Goal: Information Seeking & Learning: Learn about a topic

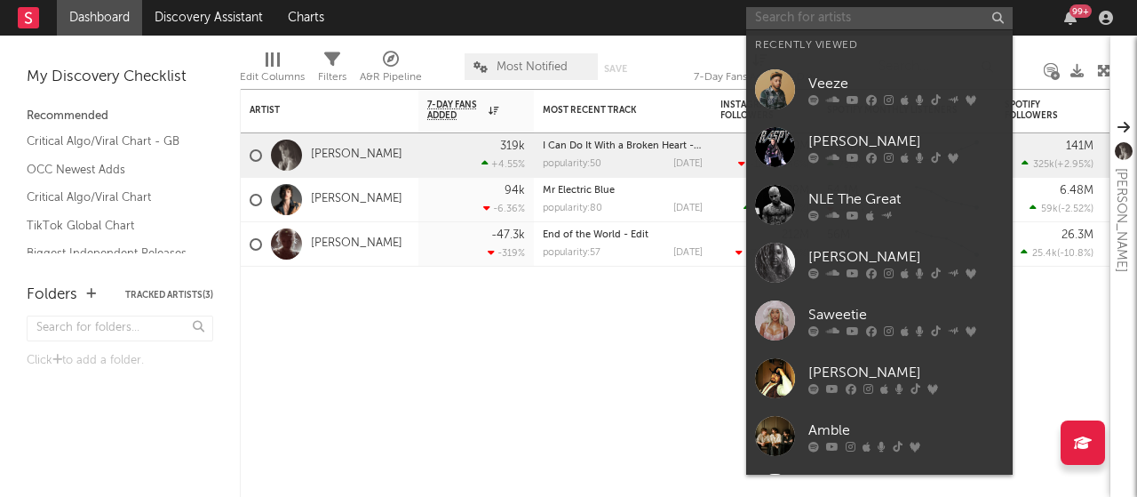
click at [903, 14] on input "text" at bounding box center [879, 18] width 266 height 22
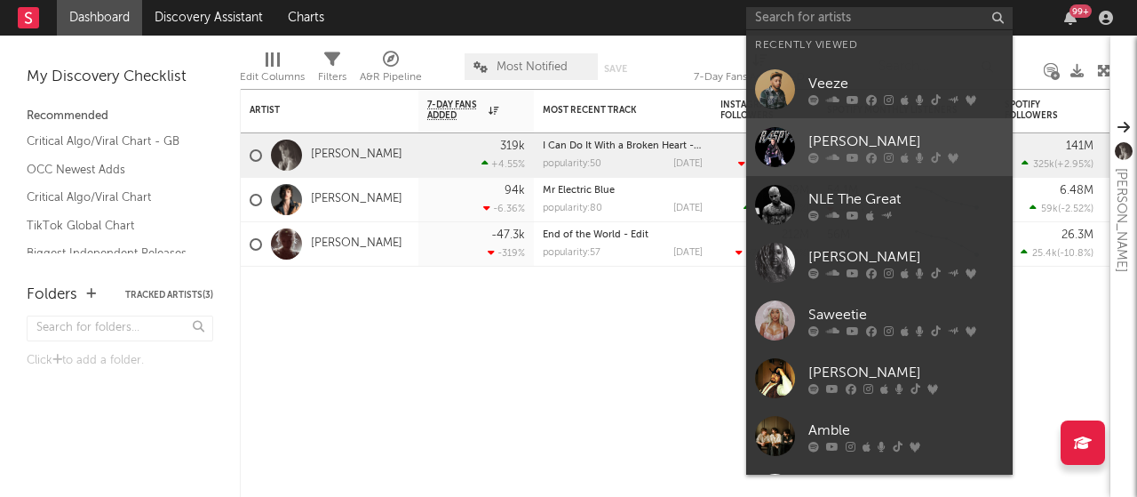
click at [869, 148] on div "[PERSON_NAME]" at bounding box center [905, 141] width 195 height 21
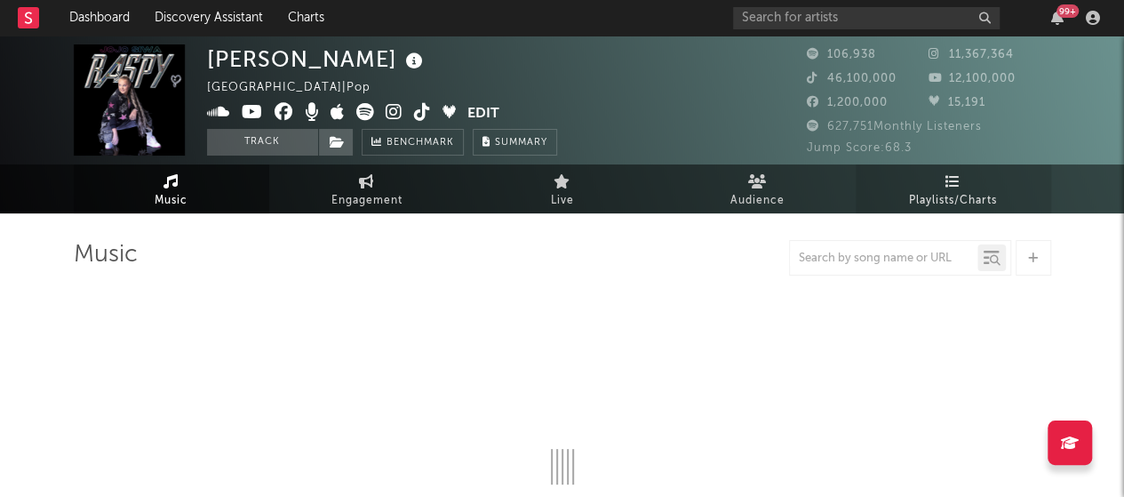
click at [978, 212] on link "Playlists/Charts" at bounding box center [952, 188] width 195 height 49
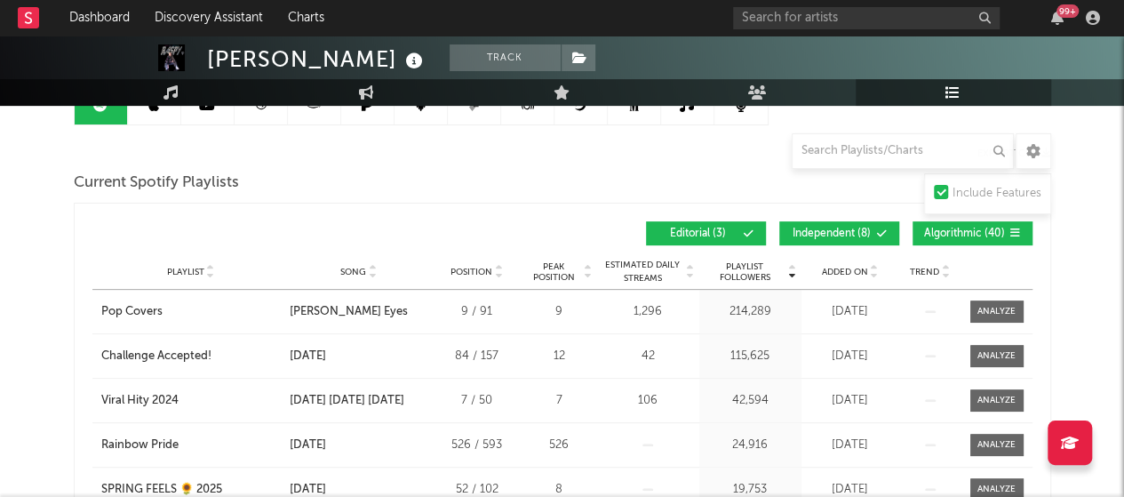
scroll to position [219, 0]
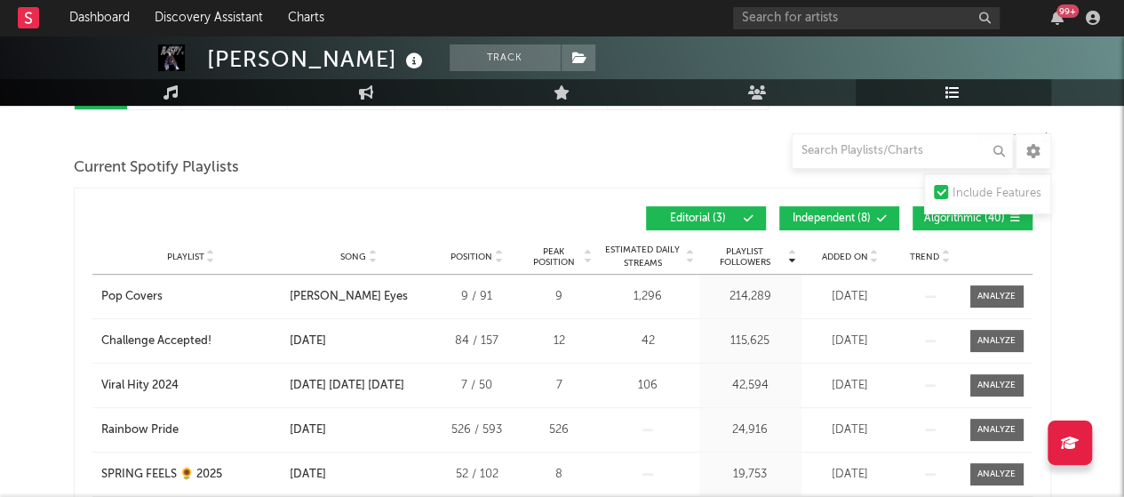
click at [874, 258] on icon at bounding box center [874, 260] width 9 height 7
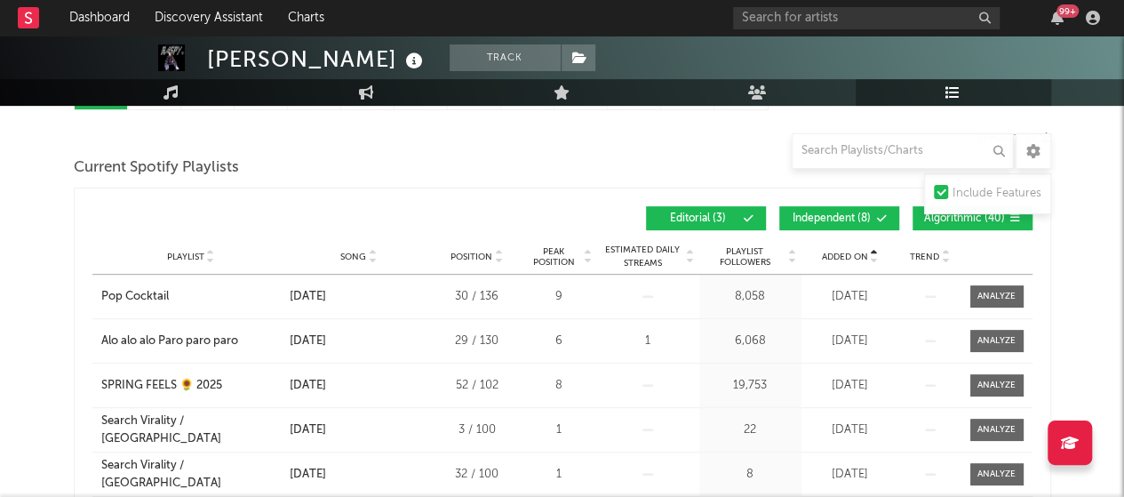
click at [874, 258] on icon at bounding box center [874, 260] width 9 height 7
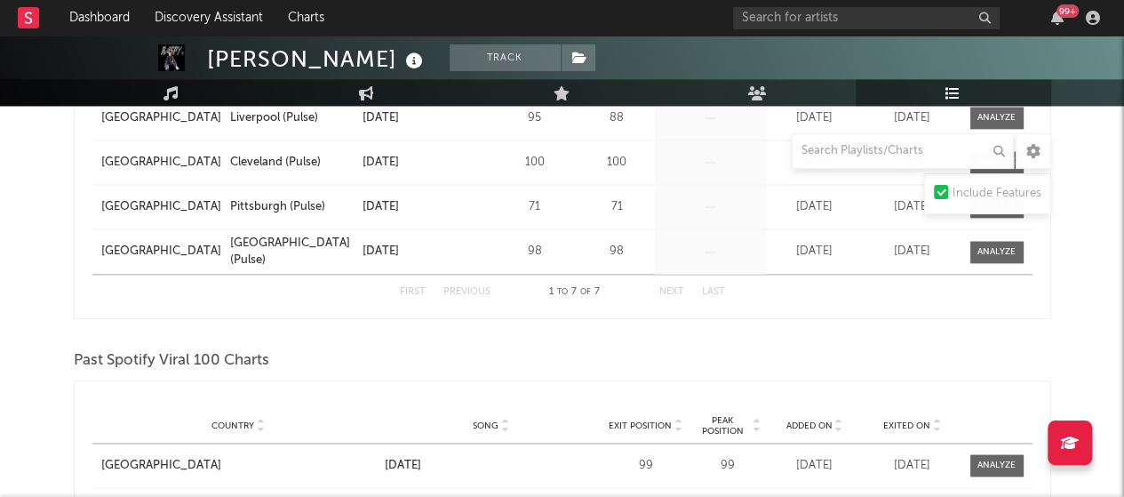
scroll to position [1403, 0]
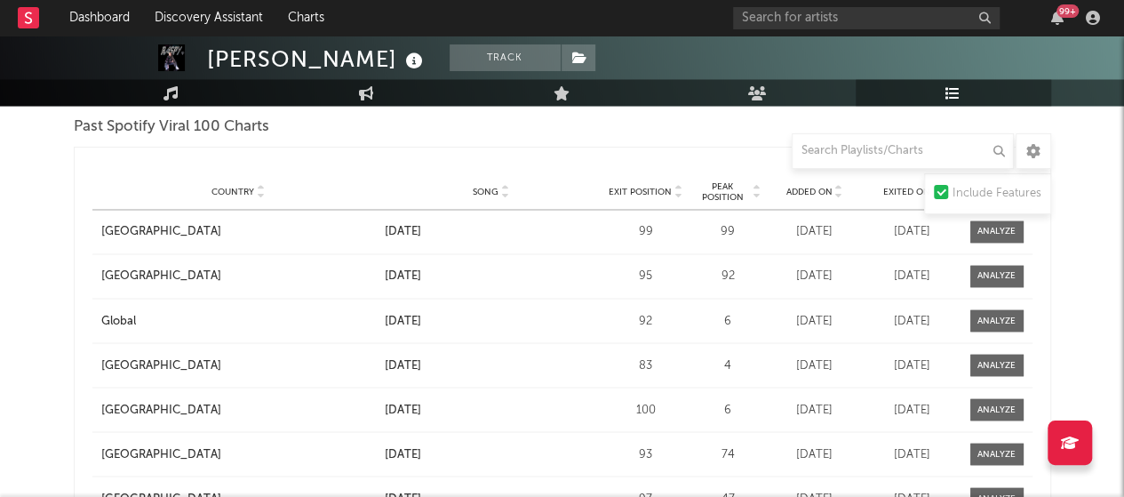
click at [837, 192] on icon at bounding box center [838, 195] width 9 height 7
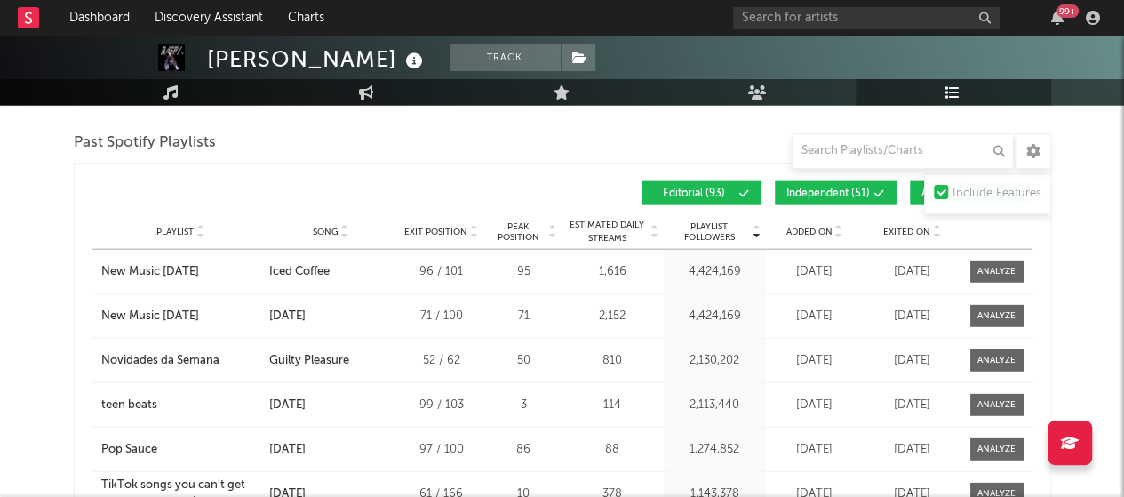
scroll to position [2001, 0]
click at [839, 231] on icon at bounding box center [838, 234] width 9 height 7
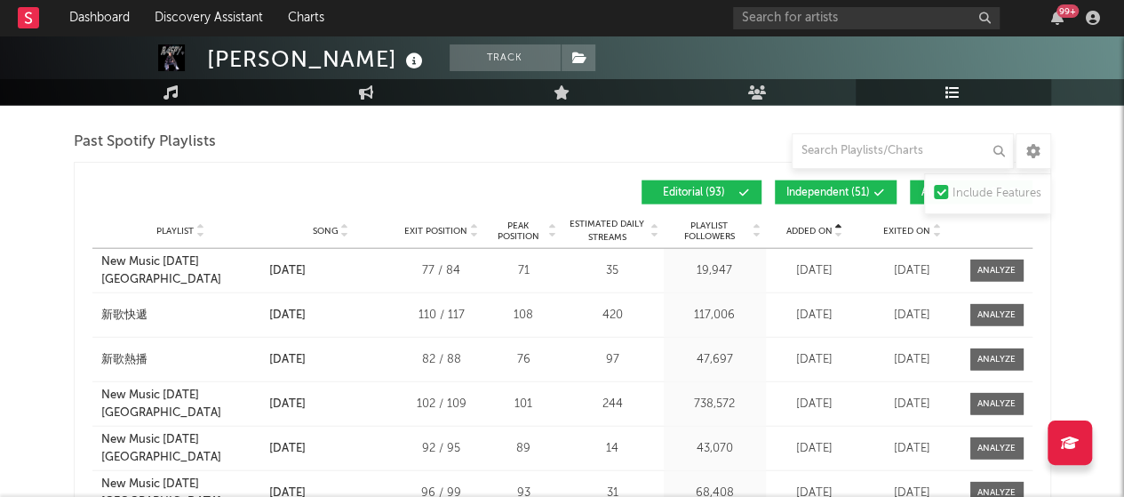
click at [839, 231] on icon at bounding box center [838, 234] width 9 height 7
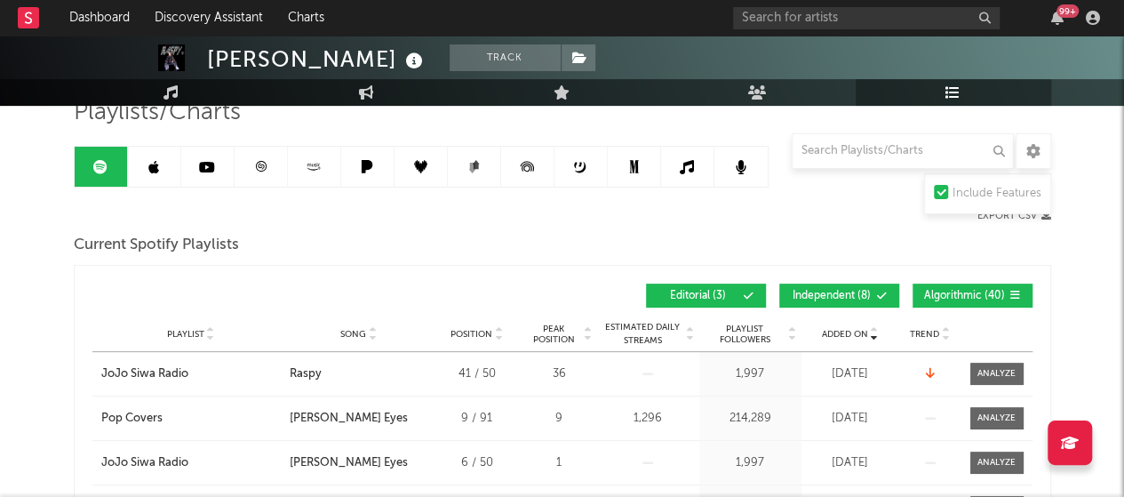
scroll to position [0, 0]
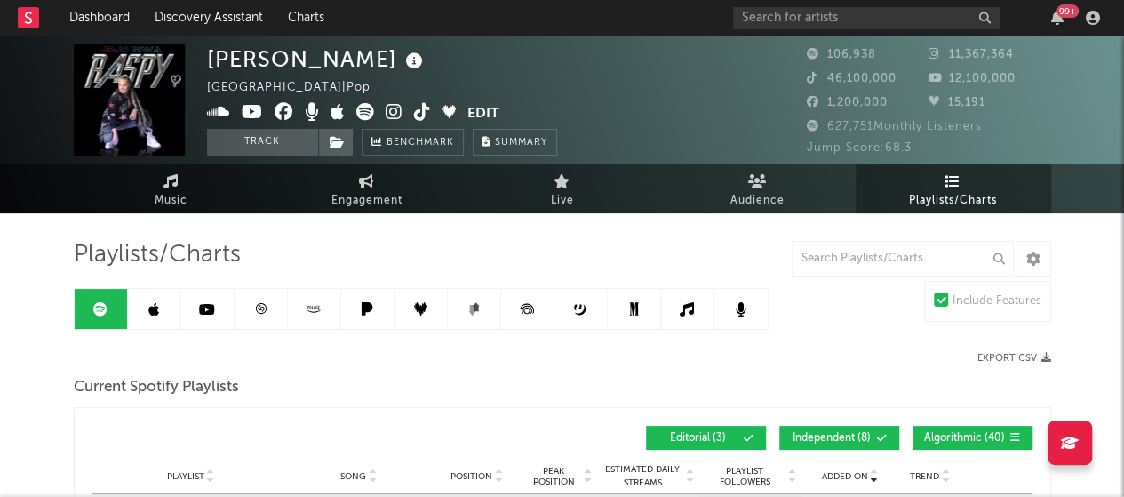
click at [158, 306] on icon at bounding box center [153, 309] width 11 height 14
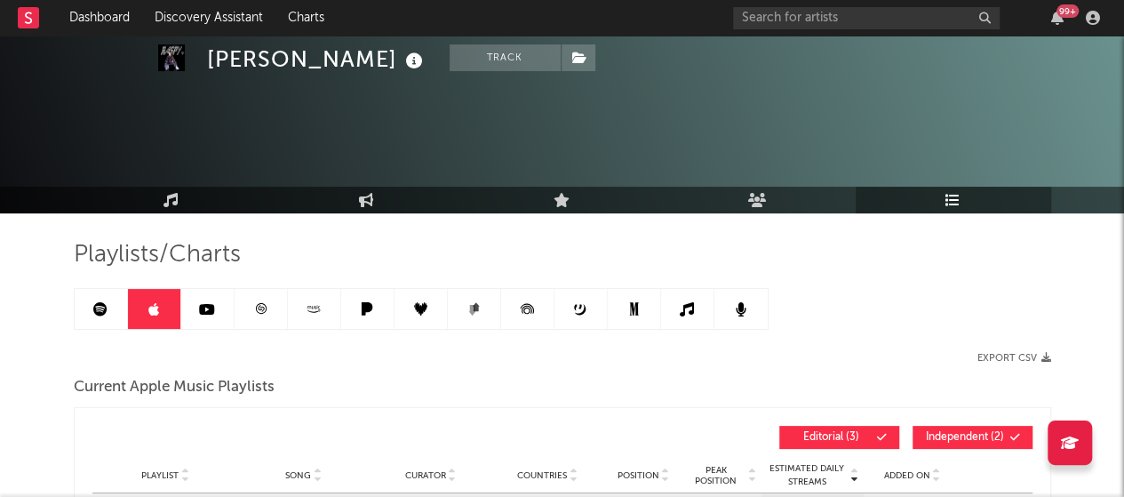
scroll to position [287, 0]
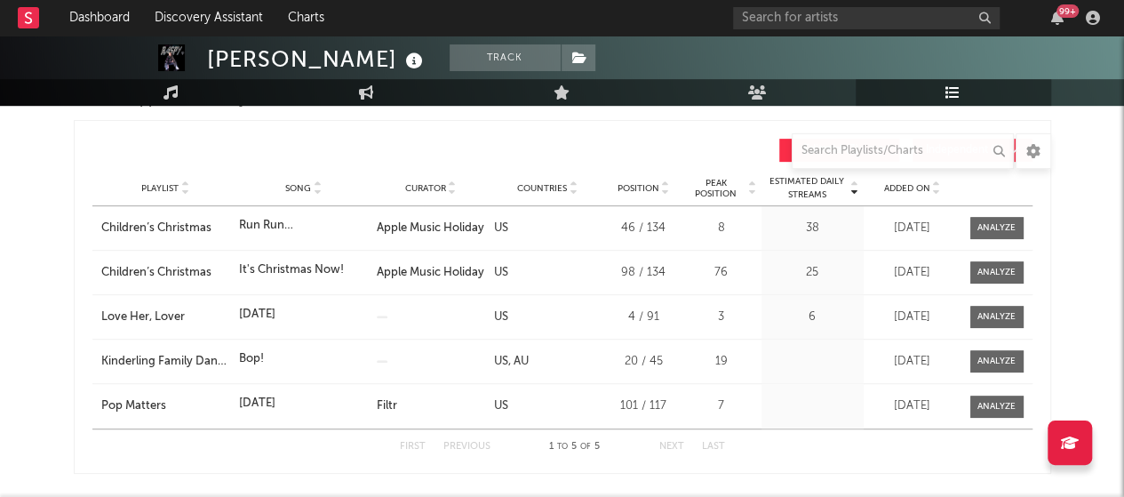
click at [938, 192] on icon at bounding box center [936, 191] width 9 height 7
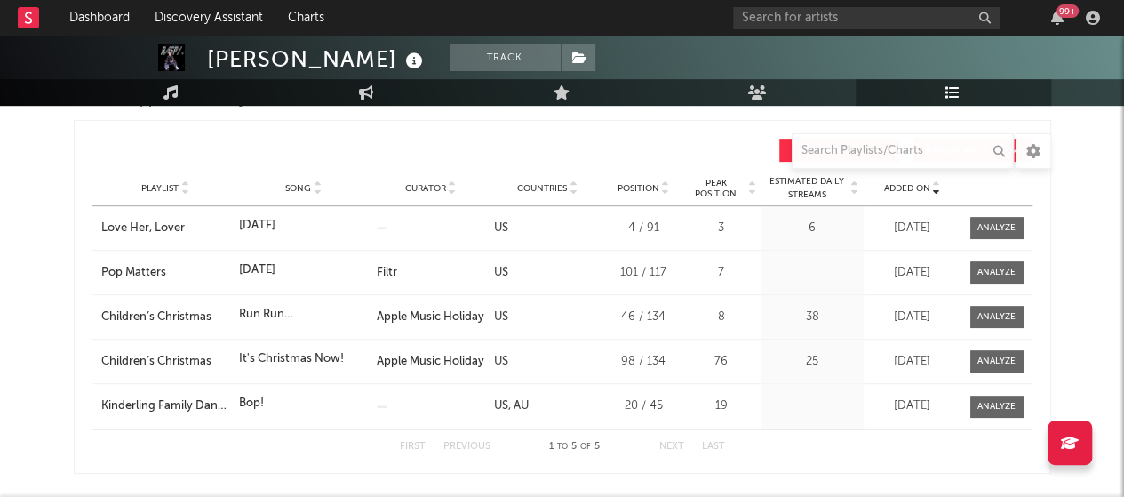
click at [938, 192] on icon at bounding box center [936, 191] width 9 height 7
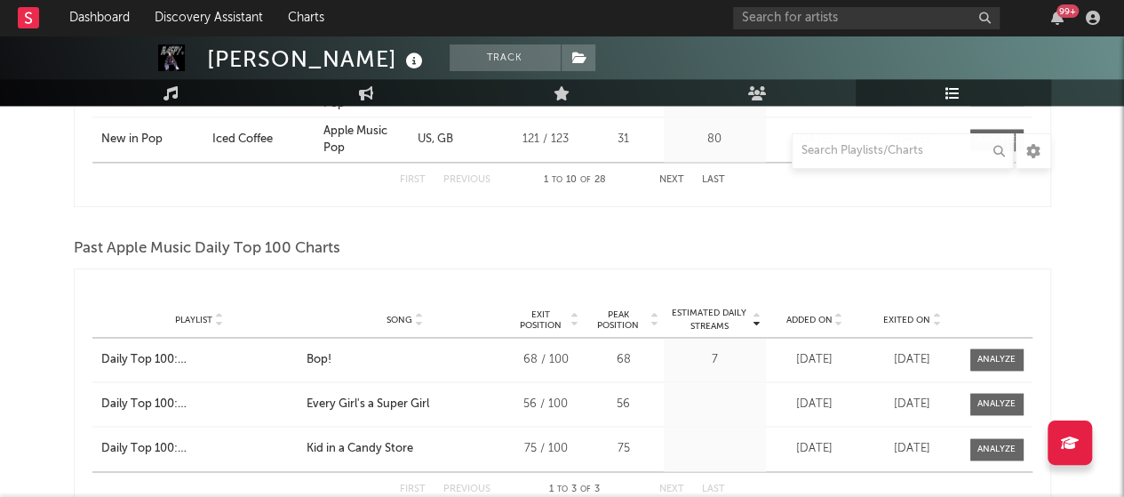
scroll to position [1244, 0]
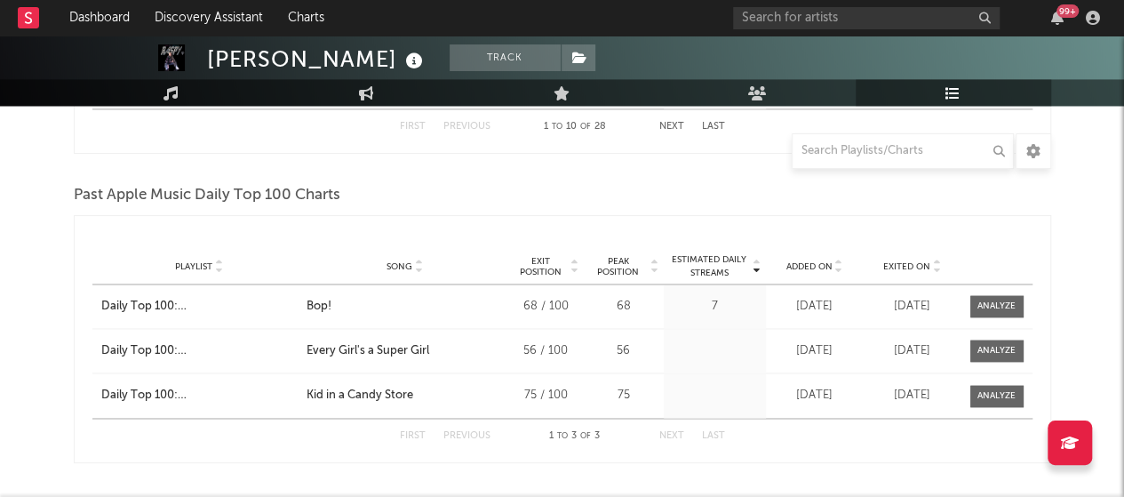
click at [837, 266] on icon at bounding box center [838, 269] width 9 height 7
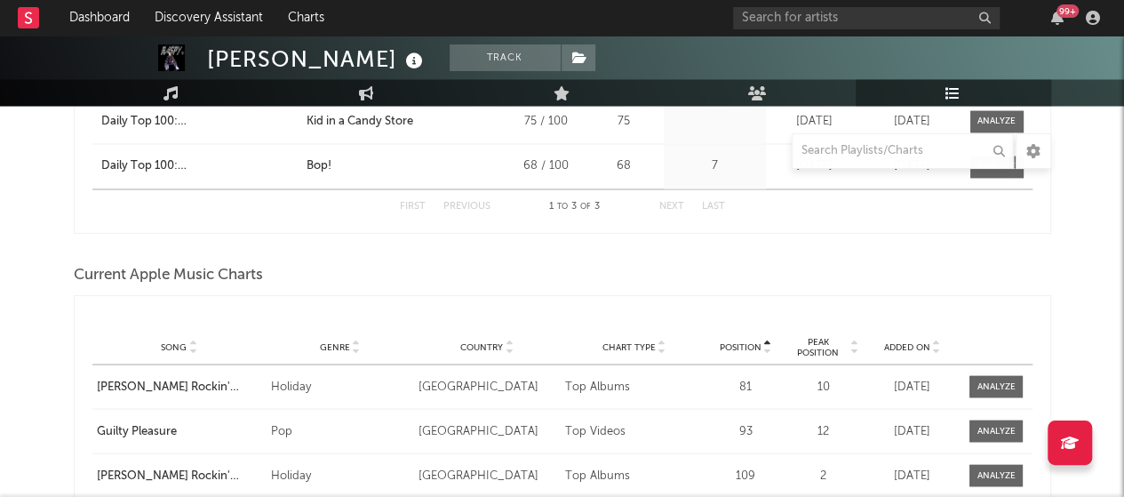
scroll to position [1594, 0]
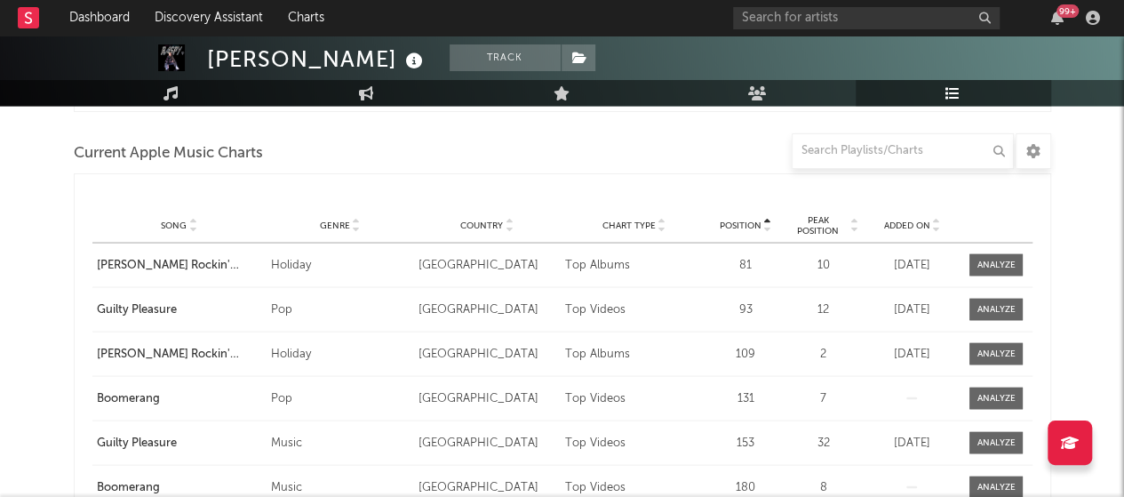
click at [938, 228] on icon at bounding box center [935, 228] width 9 height 7
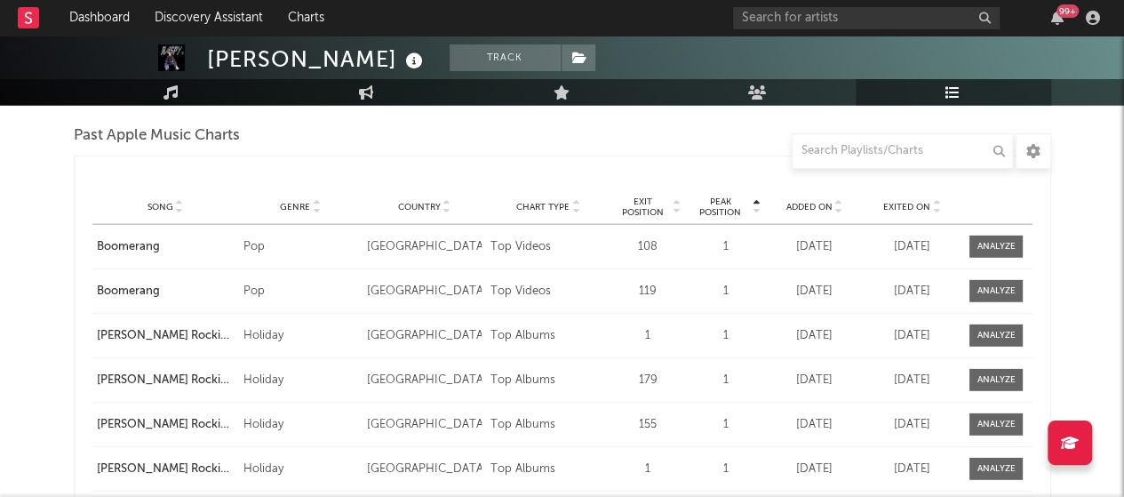
scroll to position [2117, 0]
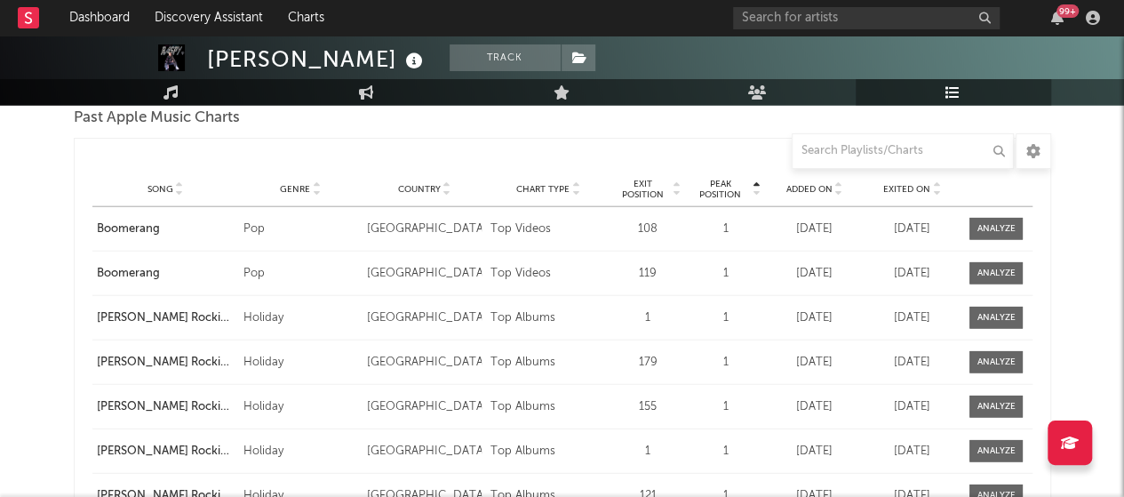
click at [842, 191] on icon at bounding box center [837, 192] width 9 height 7
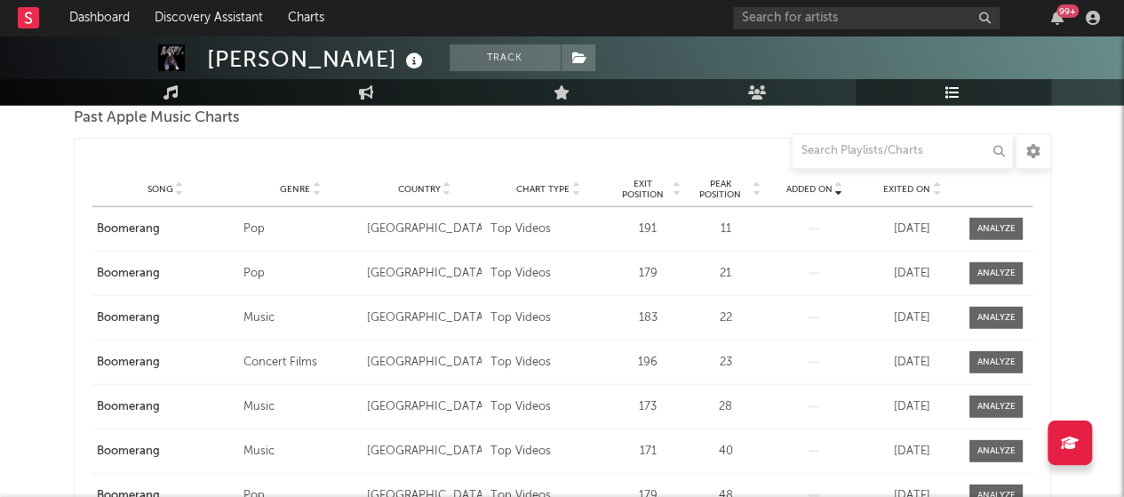
click at [842, 191] on icon at bounding box center [837, 192] width 9 height 7
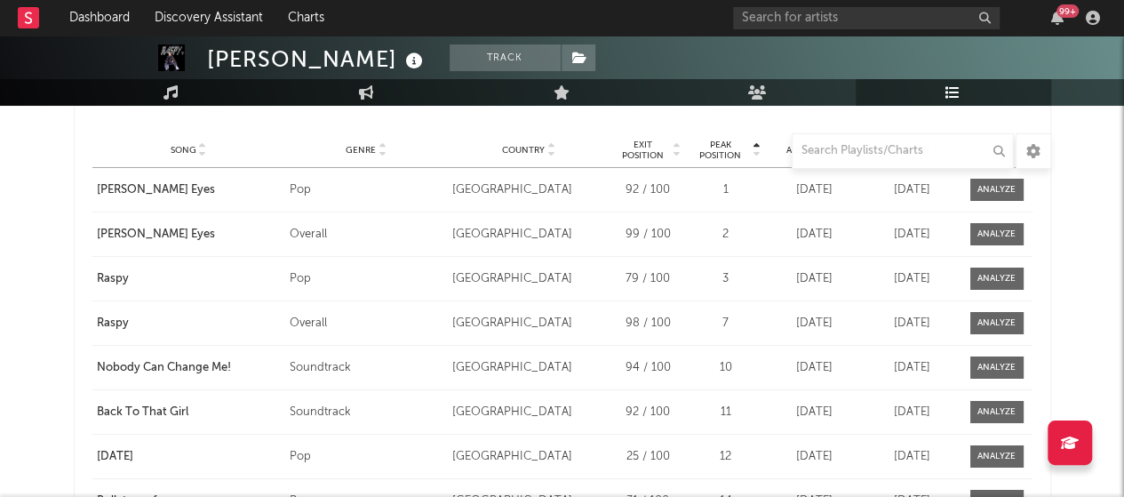
scroll to position [3049, 0]
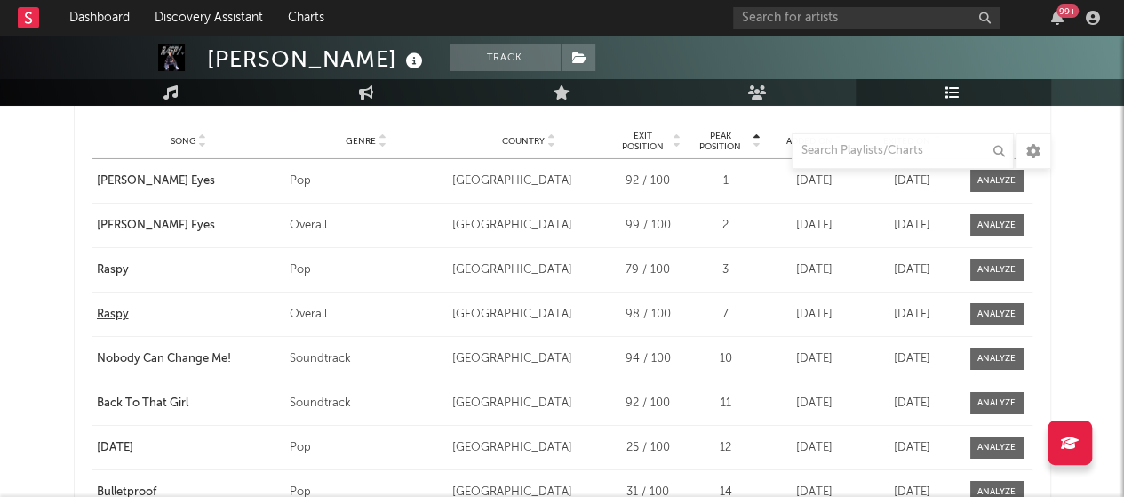
click at [110, 308] on div "Raspy" at bounding box center [189, 315] width 184 height 18
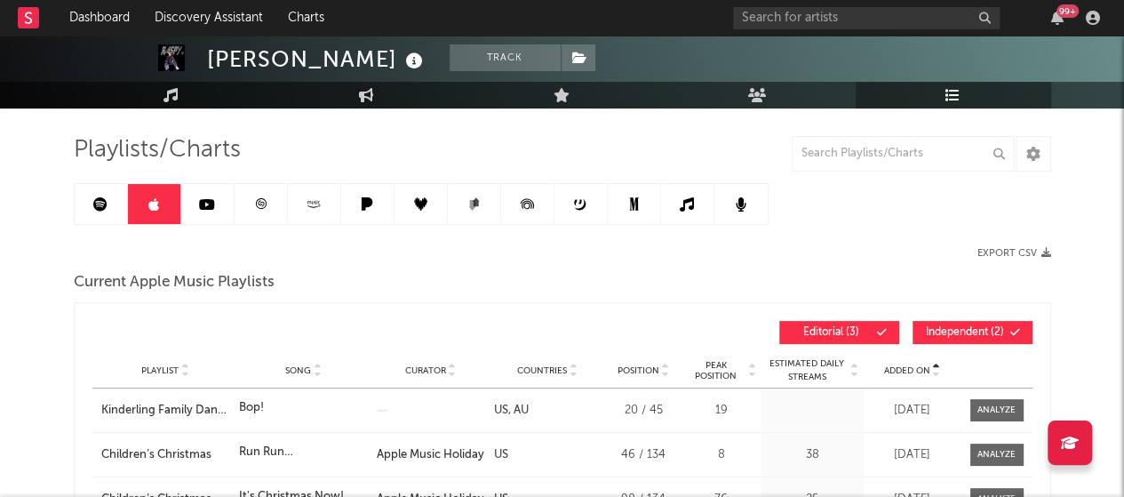
scroll to position [0, 0]
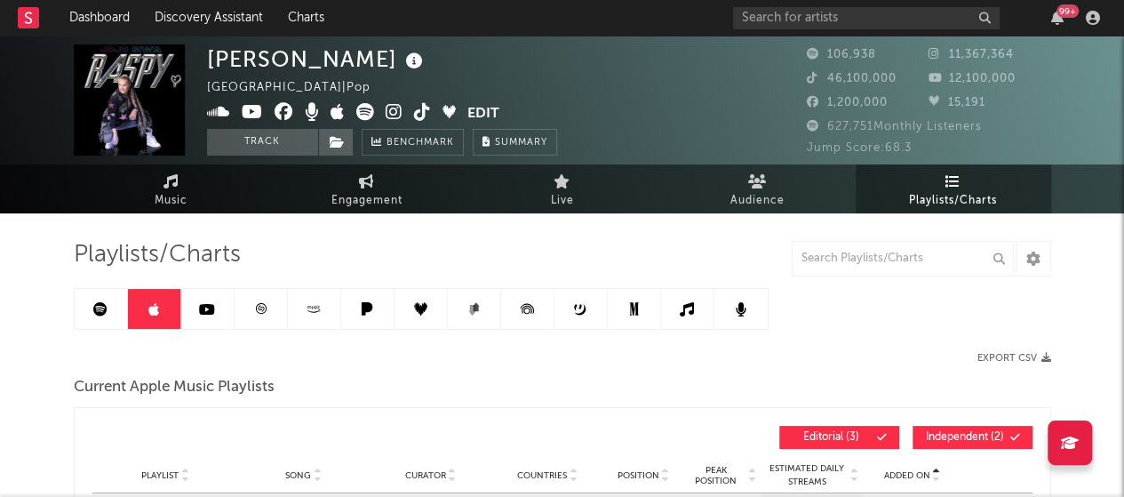
click at [206, 307] on icon at bounding box center [207, 309] width 16 height 14
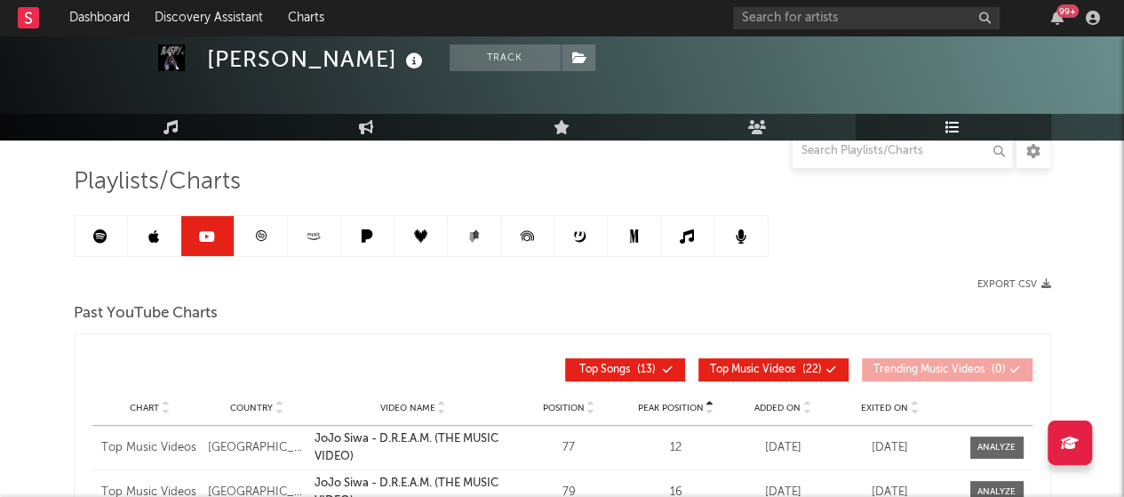
scroll to position [75, 0]
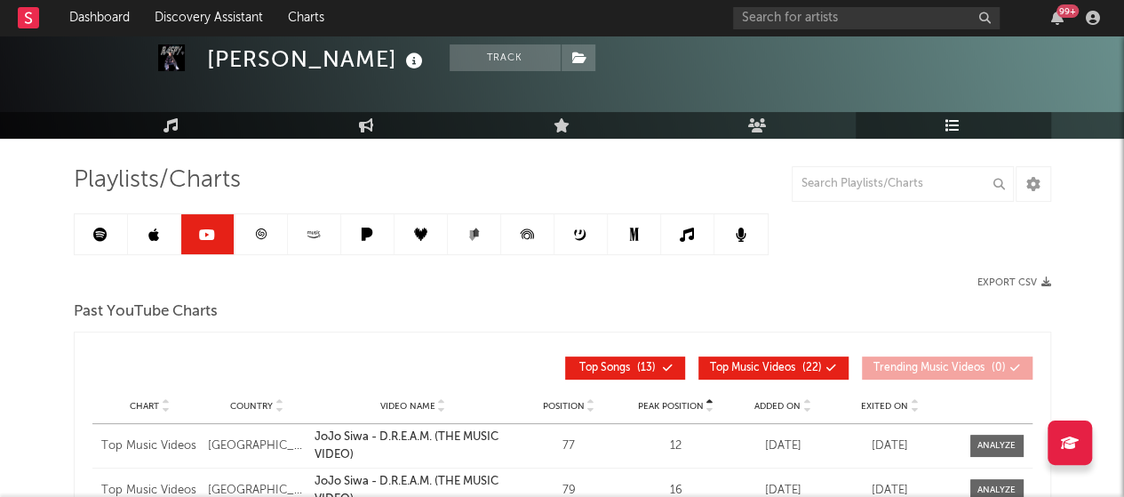
click at [688, 227] on icon at bounding box center [687, 234] width 14 height 14
